Goal: Check status: Check status

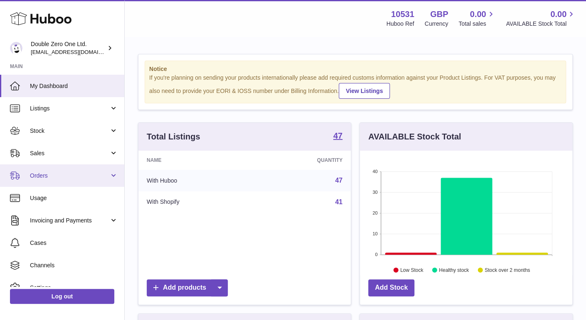
scroll to position [129, 212]
click at [70, 173] on span "Orders" at bounding box center [69, 176] width 79 height 8
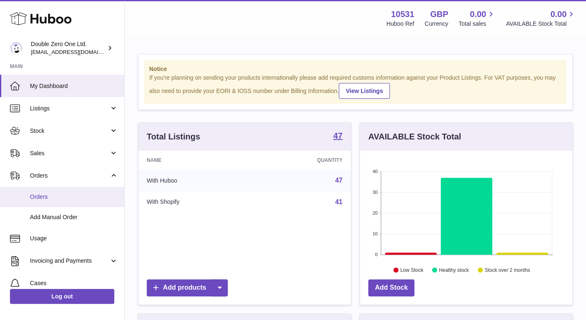
click at [56, 195] on span "Orders" at bounding box center [74, 197] width 88 height 8
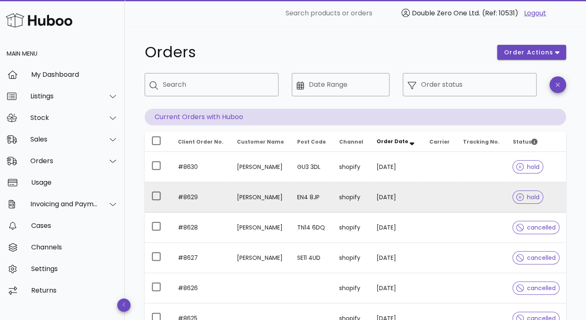
click at [461, 189] on td at bounding box center [481, 197] width 50 height 30
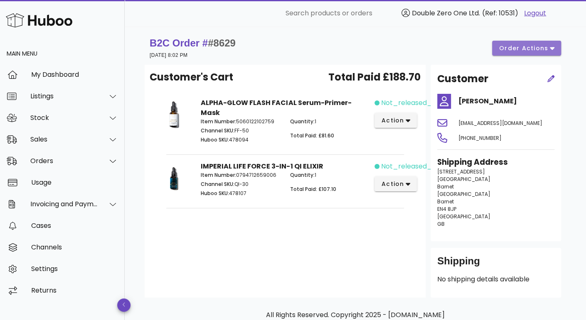
click at [542, 44] on span "order actions" at bounding box center [523, 48] width 50 height 9
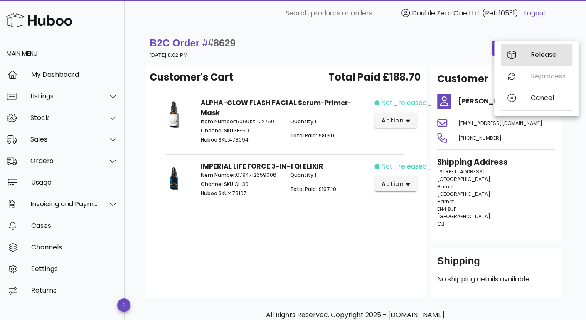
click at [541, 50] on div "Release" at bounding box center [536, 55] width 71 height 22
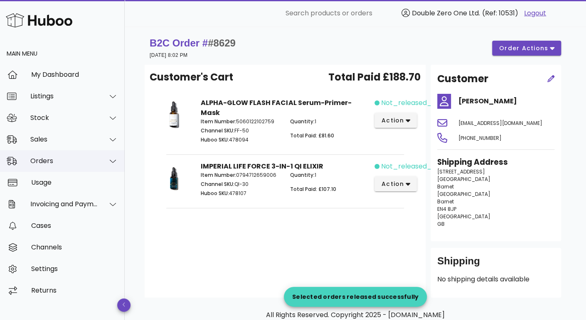
click at [56, 161] on div "Orders" at bounding box center [64, 161] width 68 height 8
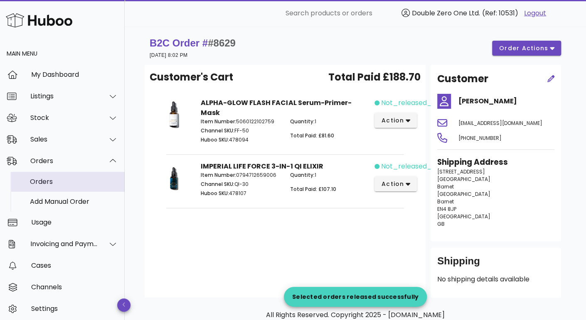
click at [65, 182] on div "Orders" at bounding box center [74, 182] width 88 height 8
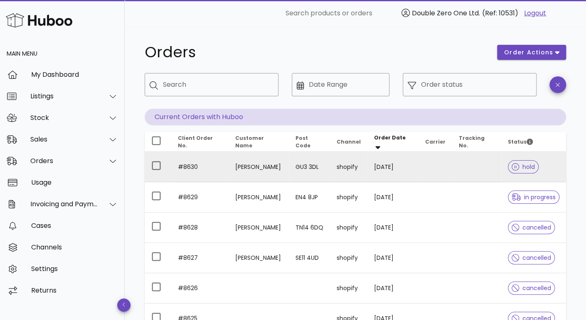
click at [470, 173] on td at bounding box center [476, 167] width 49 height 30
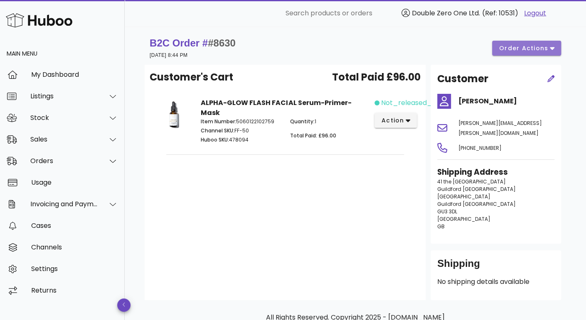
click at [538, 45] on span "order actions" at bounding box center [523, 48] width 50 height 9
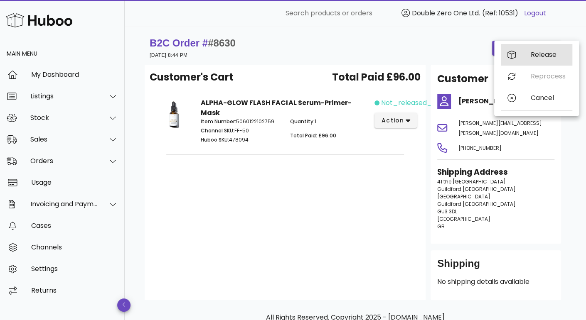
click at [542, 54] on div "Release" at bounding box center [547, 55] width 35 height 8
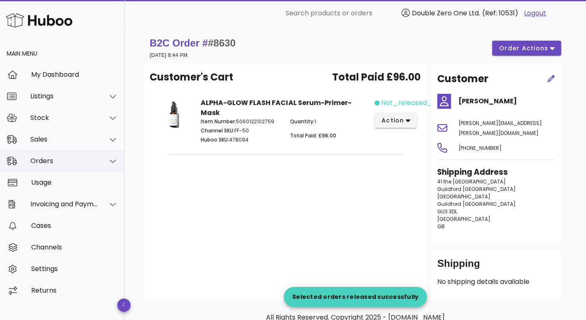
click at [51, 167] on div "Orders" at bounding box center [62, 161] width 125 height 22
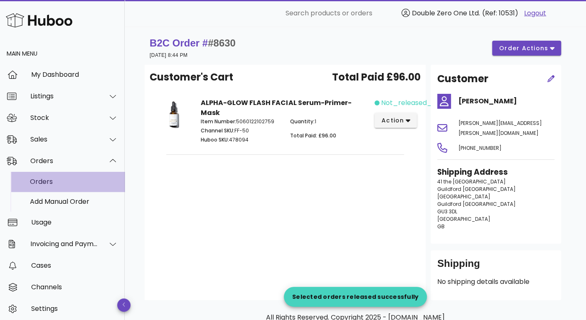
click at [56, 180] on div "Orders" at bounding box center [74, 182] width 88 height 8
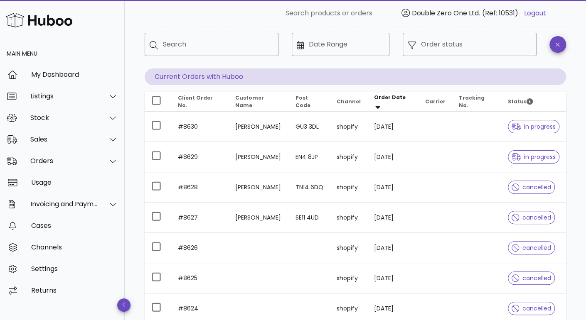
scroll to position [41, 0]
click at [66, 160] on div "Orders" at bounding box center [64, 161] width 68 height 8
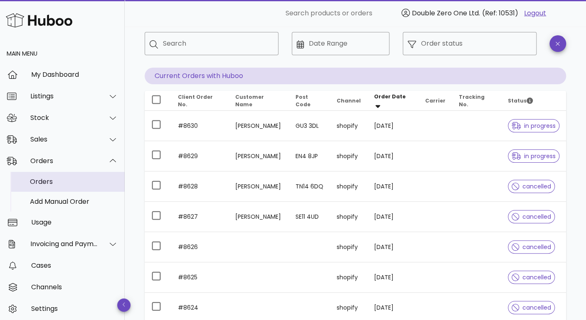
click at [67, 184] on div "Orders" at bounding box center [74, 182] width 88 height 8
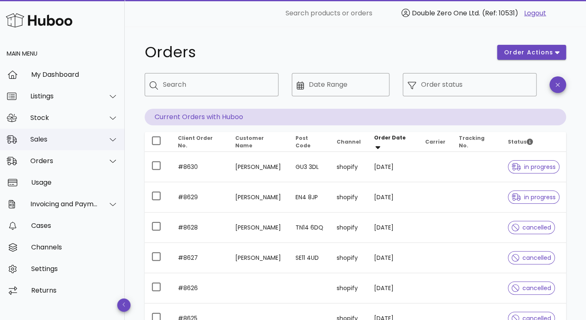
click at [56, 135] on div "Sales" at bounding box center [62, 140] width 125 height 22
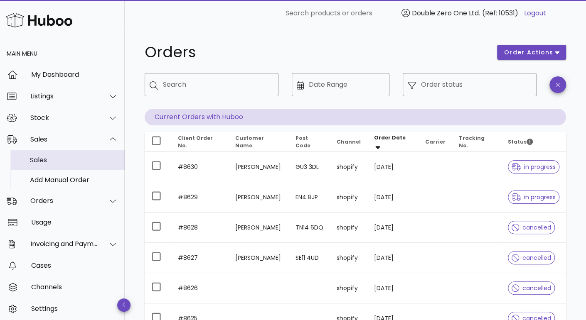
click at [54, 152] on div "Sales" at bounding box center [74, 160] width 88 height 18
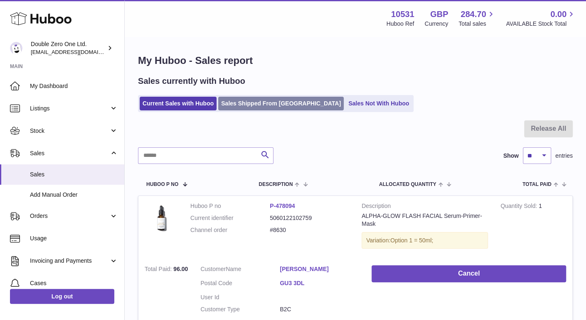
click at [262, 104] on link "Sales Shipped From [GEOGRAPHIC_DATA]" at bounding box center [280, 104] width 125 height 14
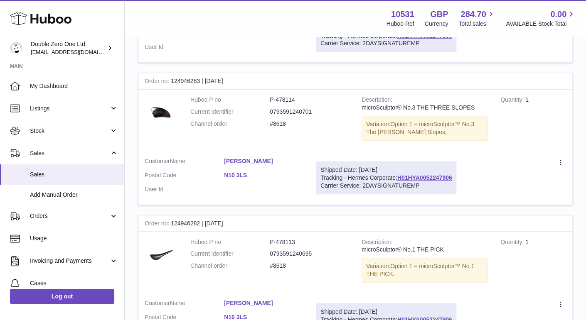
scroll to position [55, 0]
